Goal: Task Accomplishment & Management: Manage account settings

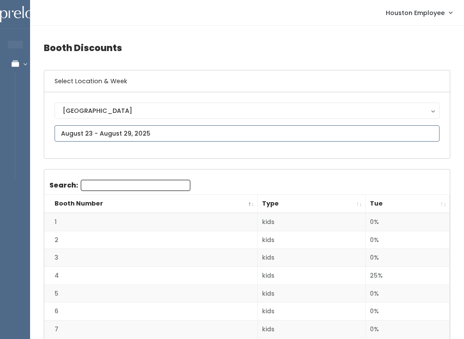
click at [191, 136] on input "text" at bounding box center [247, 133] width 385 height 16
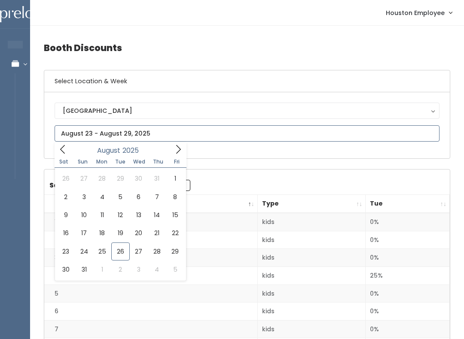
click at [179, 148] on icon at bounding box center [178, 149] width 5 height 9
click at [60, 151] on icon at bounding box center [62, 149] width 9 height 9
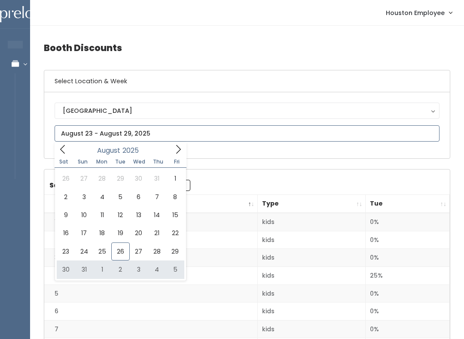
type input "[DATE] to [DATE]"
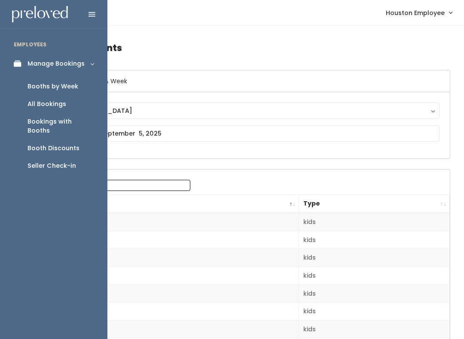
click at [66, 88] on div "Booths by Week" at bounding box center [52, 86] width 51 height 9
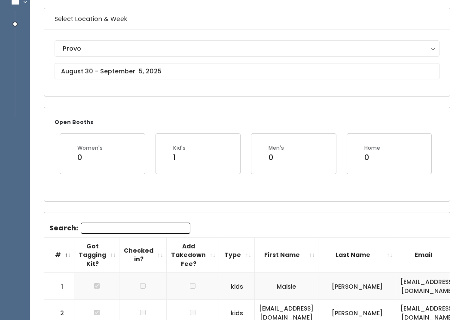
scroll to position [61, 0]
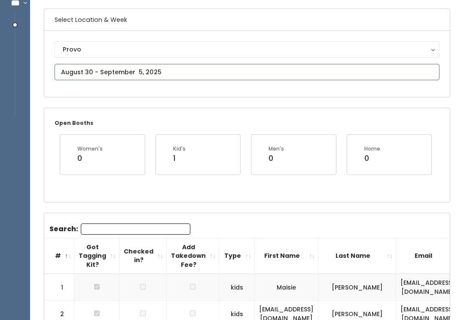
click at [347, 65] on input "text" at bounding box center [247, 72] width 385 height 16
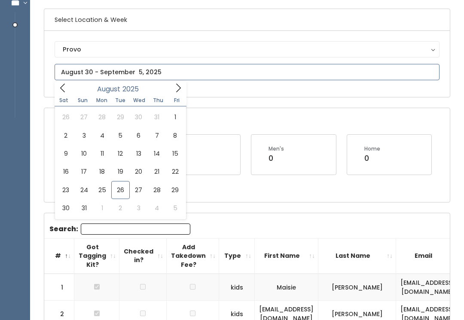
click at [176, 91] on icon at bounding box center [177, 87] width 9 height 9
type input "[DATE] to [DATE]"
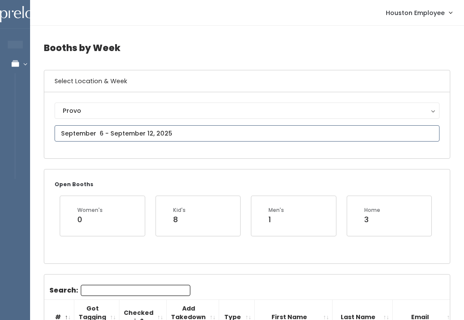
click at [202, 130] on input "text" at bounding box center [247, 133] width 385 height 16
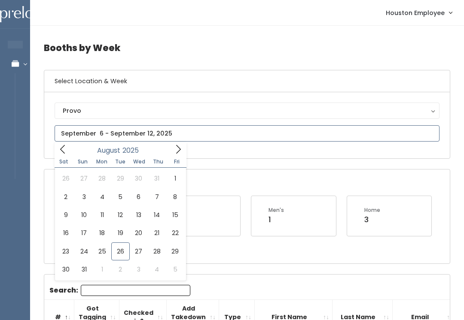
click at [179, 146] on icon at bounding box center [177, 149] width 9 height 9
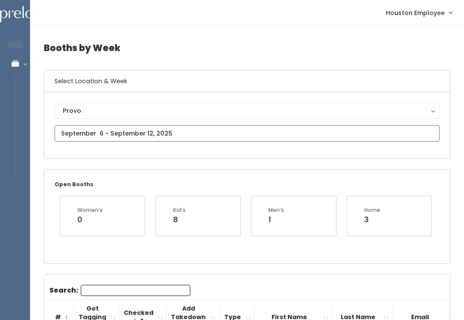
type input "September 13 to September 19"
click at [149, 131] on input "text" at bounding box center [247, 133] width 385 height 16
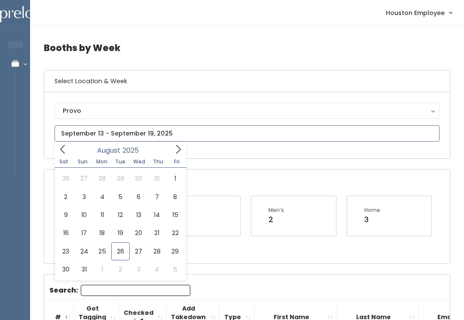
click at [178, 148] on icon at bounding box center [177, 149] width 9 height 9
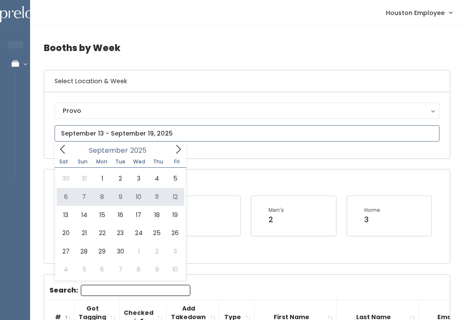
type input "September 6 to September 12"
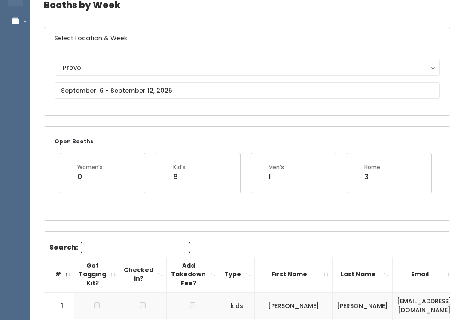
scroll to position [42, 0]
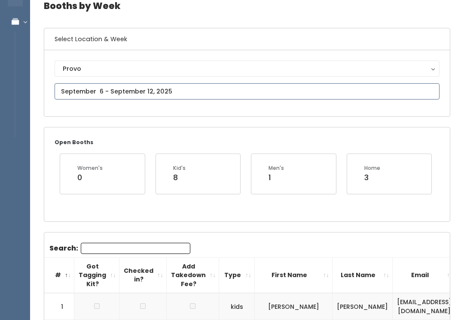
click at [223, 88] on input "text" at bounding box center [247, 91] width 385 height 16
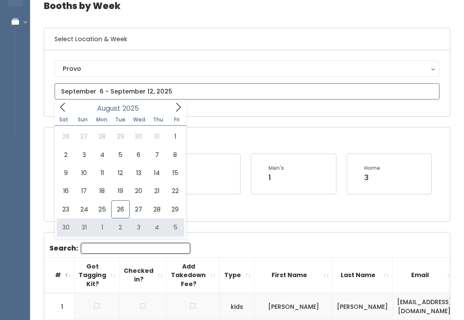
type input "August 30 to September 5"
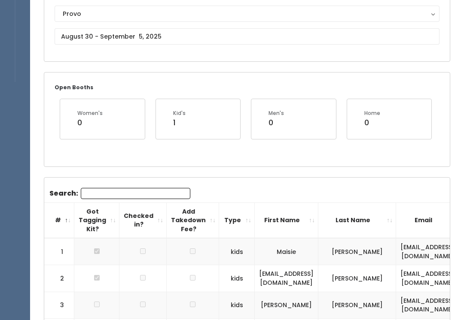
scroll to position [100, 0]
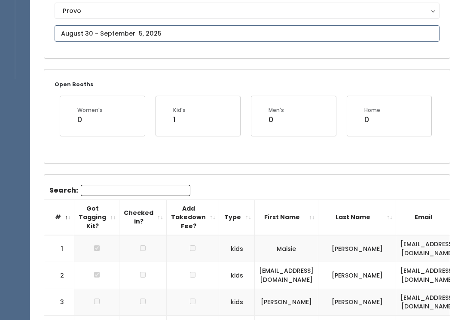
click at [187, 26] on input "text" at bounding box center [247, 33] width 385 height 16
type input "August 30 to September 5"
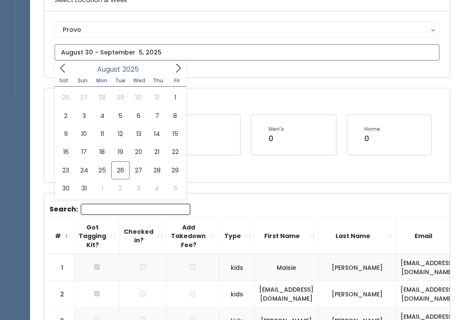
click at [175, 69] on icon at bounding box center [177, 68] width 9 height 9
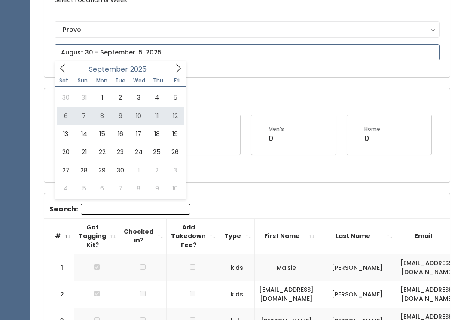
type input "September 6 to September 12"
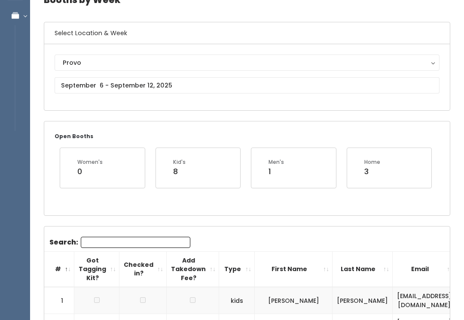
scroll to position [48, 0]
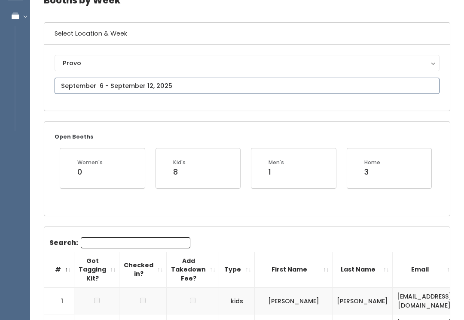
click at [208, 86] on input "text" at bounding box center [247, 86] width 385 height 16
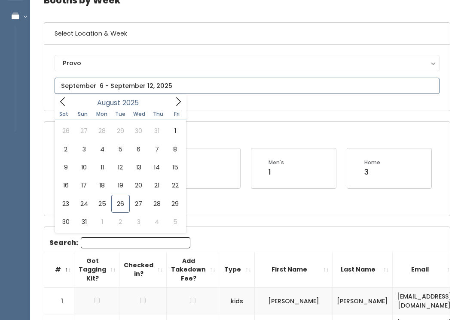
click at [179, 103] on icon at bounding box center [177, 101] width 9 height 9
type input "September 13 to September 19"
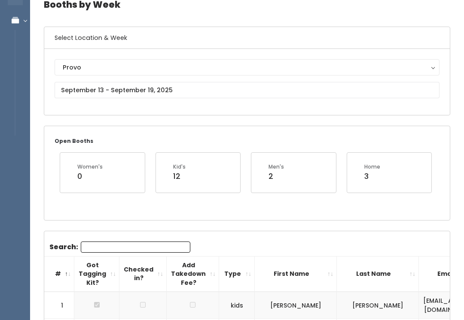
scroll to position [46, 0]
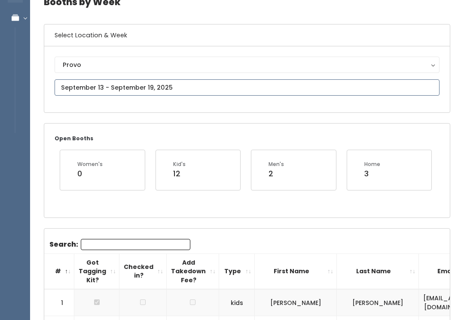
click at [169, 84] on input "text" at bounding box center [247, 87] width 385 height 16
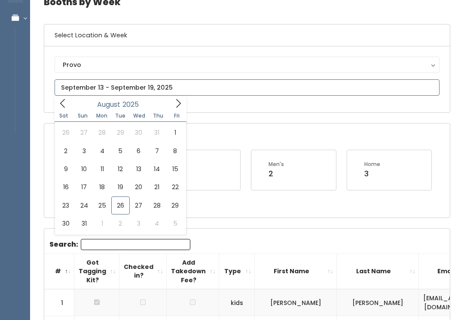
click at [182, 102] on icon at bounding box center [177, 103] width 9 height 9
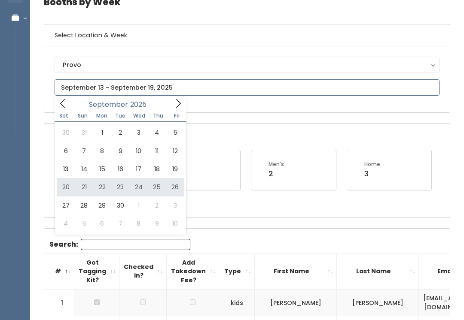
type input "September 20 to September 26"
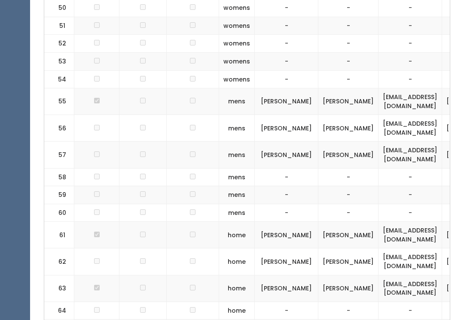
scroll to position [1389, 0]
